Goal: Information Seeking & Learning: Learn about a topic

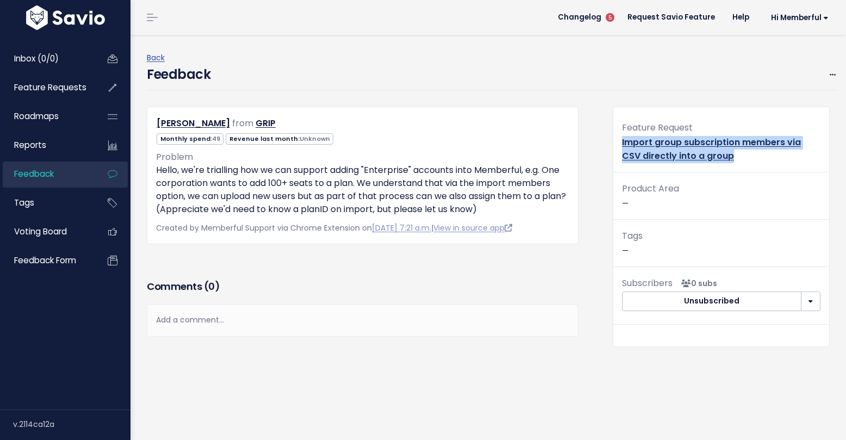
drag, startPoint x: 737, startPoint y: 150, endPoint x: 617, endPoint y: 145, distance: 119.8
click at [617, 145] on div "Feature Request Import group subscription members via CSV directly into a group" at bounding box center [722, 146] width 216 height 52
copy link "Import group subscription members via CSV directly into a group"
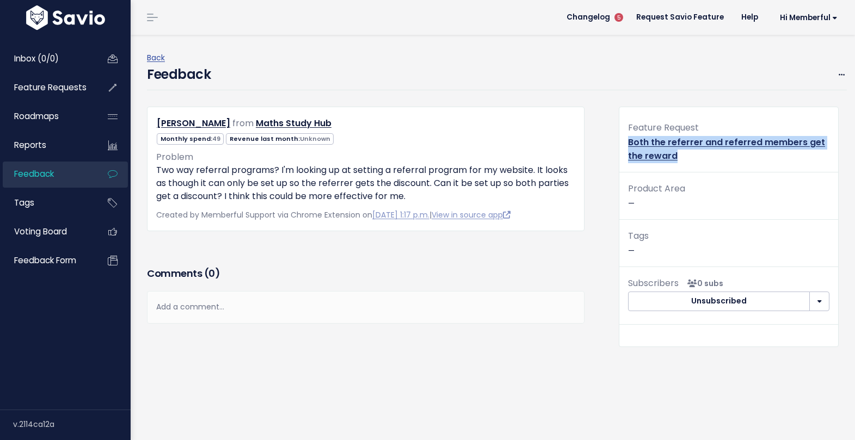
drag, startPoint x: 683, startPoint y: 154, endPoint x: 623, endPoint y: 141, distance: 61.1
click at [623, 141] on div "Feature Request Both the referrer and referred members get the reward" at bounding box center [728, 146] width 219 height 52
copy link "Both the referrer and referred members get the reward"
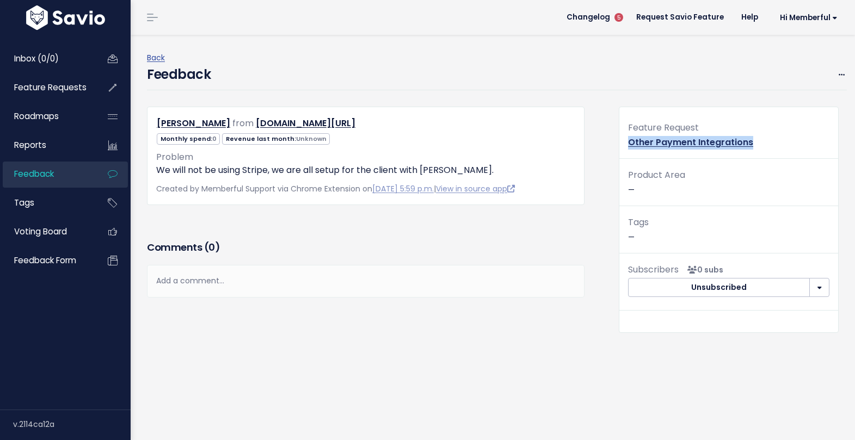
drag, startPoint x: 756, startPoint y: 137, endPoint x: 624, endPoint y: 146, distance: 132.0
click at [624, 146] on div "Feature Request Other Payment Integrations" at bounding box center [728, 139] width 219 height 39
copy link "Other Payment Integrations"
